Goal: Register for event/course

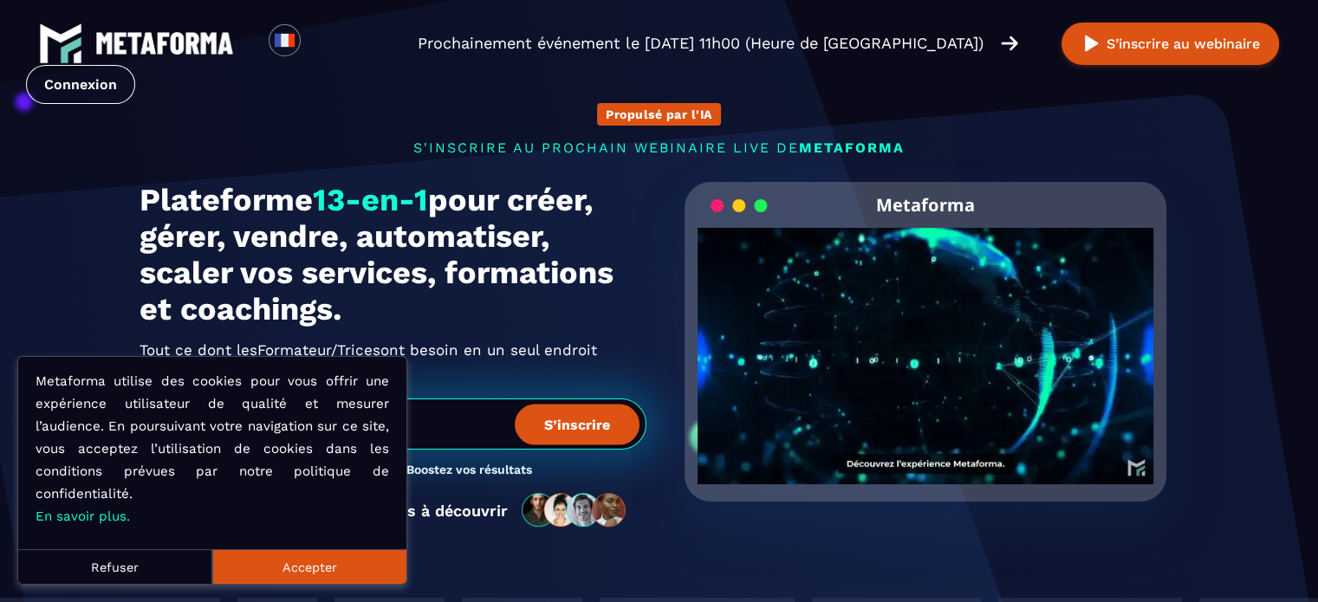
click at [259, 566] on button "Accepter" at bounding box center [309, 566] width 194 height 35
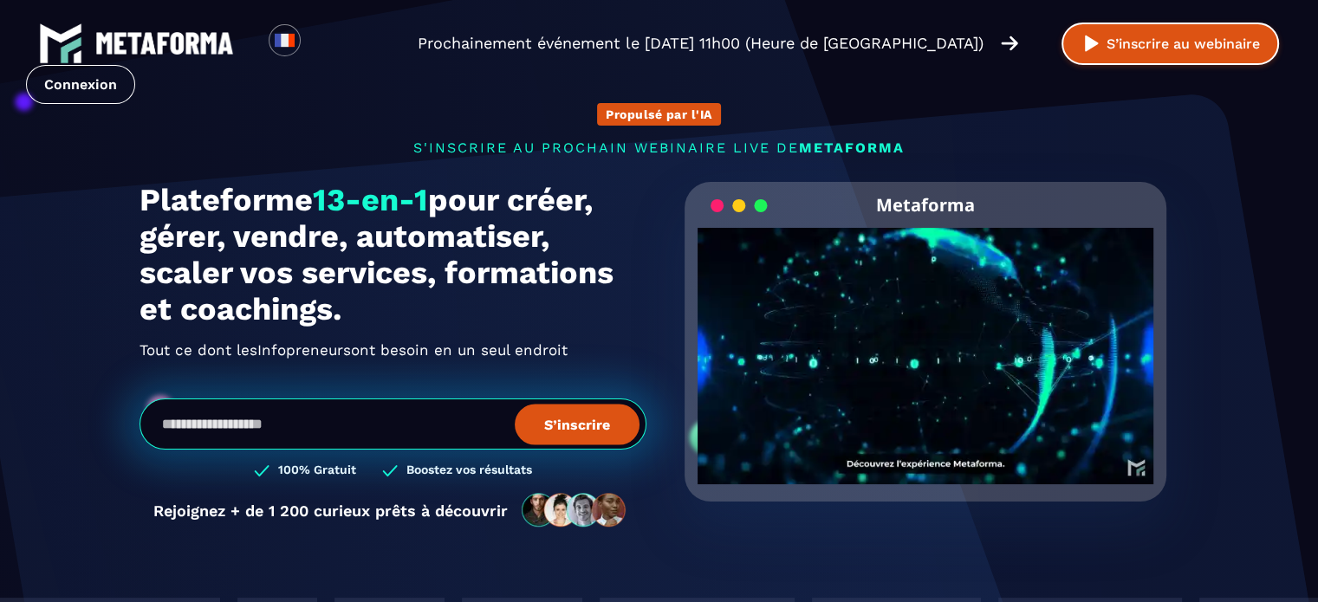
click at [1061, 44] on button "S’inscrire au webinaire" at bounding box center [1169, 44] width 217 height 42
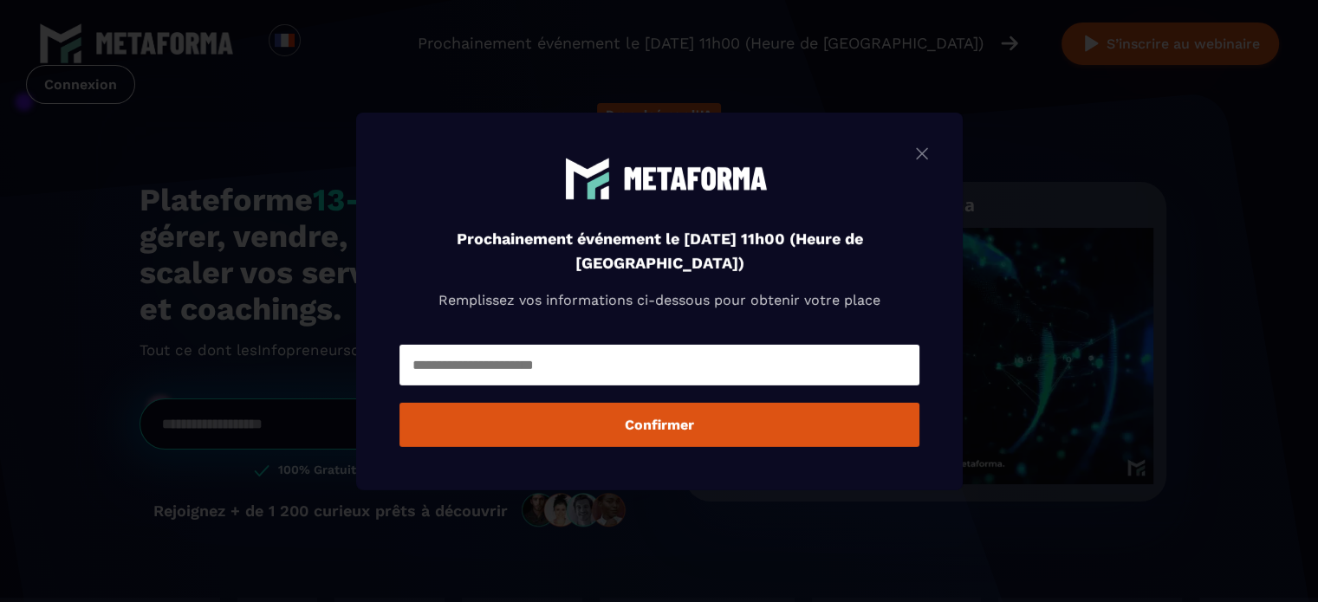
click at [619, 359] on input "Modal window" at bounding box center [659, 365] width 520 height 41
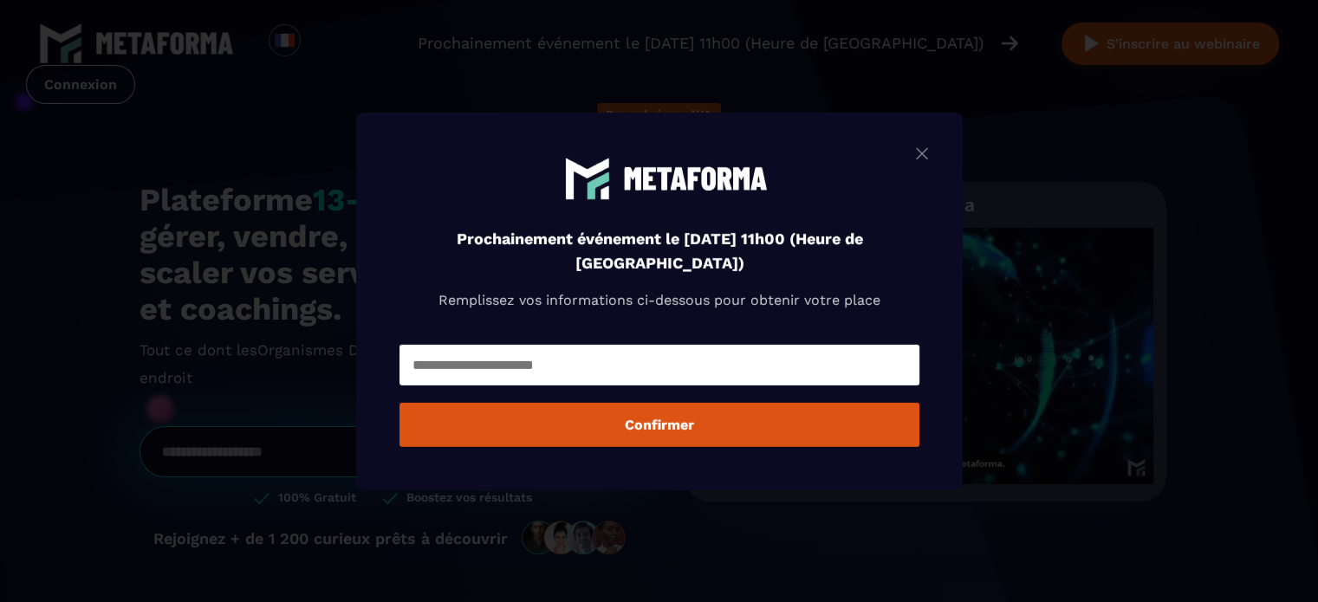
type input "**********"
click at [651, 422] on button "Confirmer" at bounding box center [659, 425] width 520 height 44
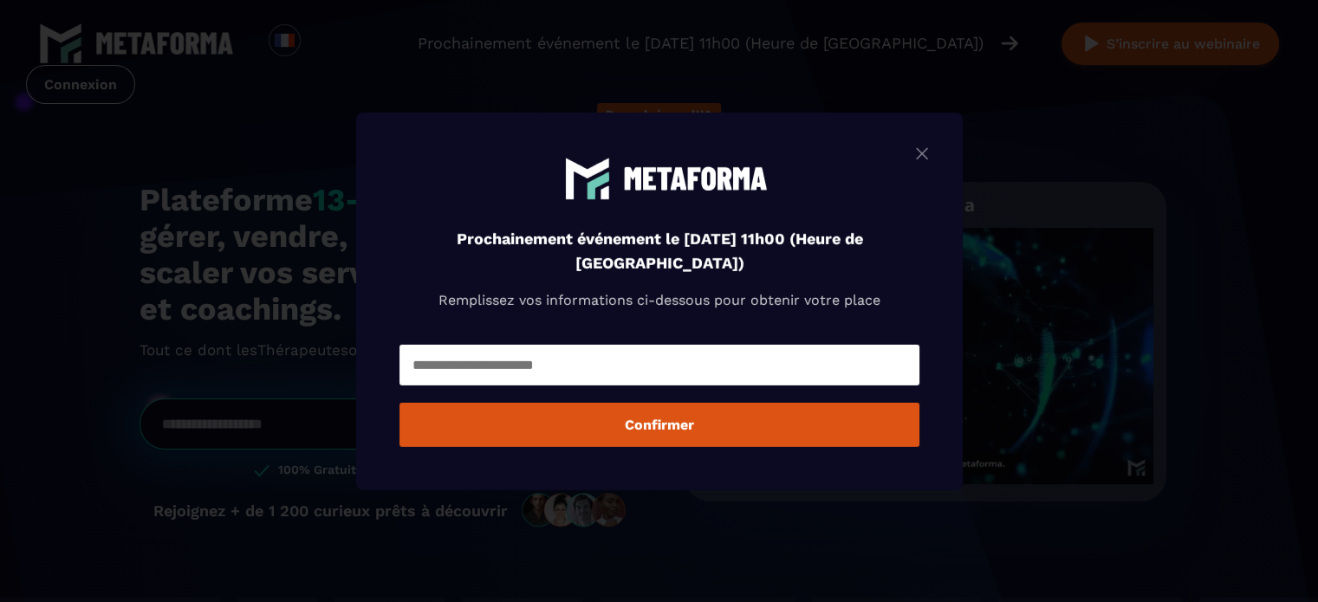
click at [602, 356] on input "Modal window" at bounding box center [659, 365] width 520 height 41
type input "**********"
click at [584, 421] on button "Confirmer" at bounding box center [659, 425] width 520 height 44
click at [939, 161] on div "Prochainement événement le [DATE] 11h00 (Heure de [GEOGRAPHIC_DATA]) Remplissez…" at bounding box center [659, 301] width 607 height 378
click at [924, 146] on img "Modal window" at bounding box center [921, 153] width 21 height 22
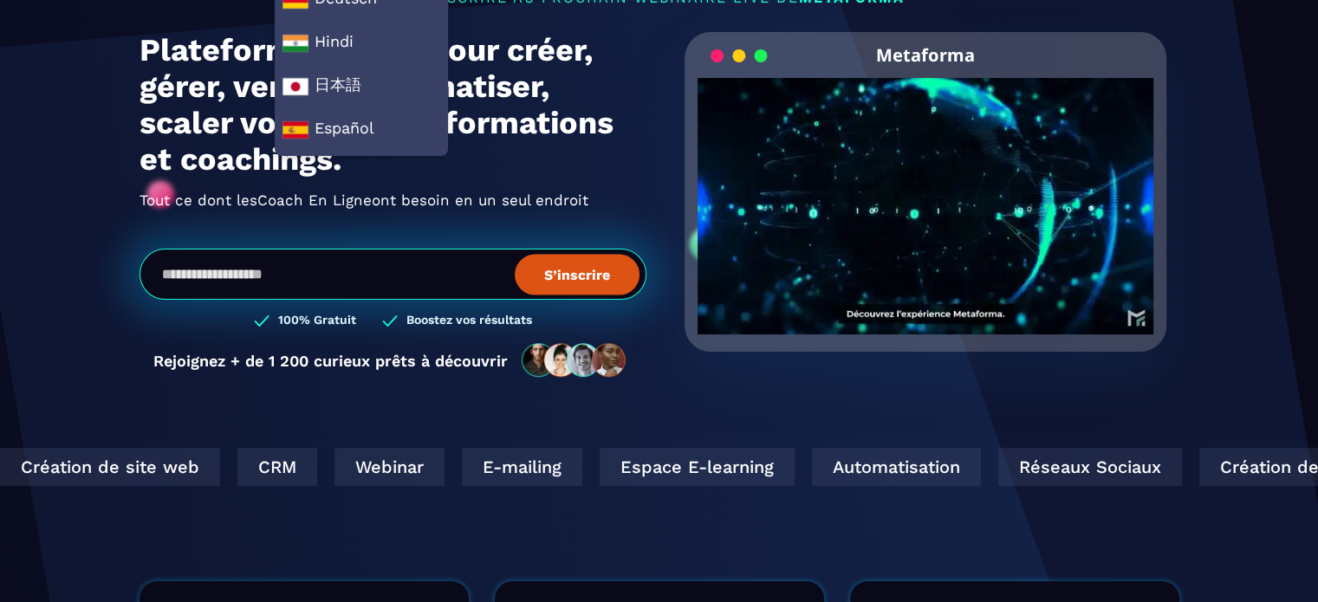
scroll to position [260, 0]
